Goal: Transaction & Acquisition: Subscribe to service/newsletter

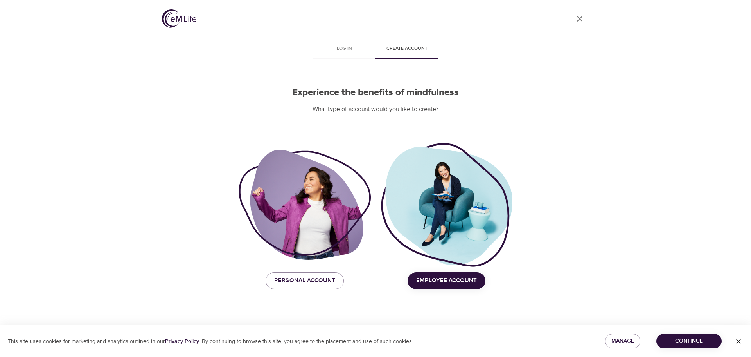
click at [738, 340] on icon "button" at bounding box center [739, 341] width 5 height 5
